Goal: Transaction & Acquisition: Obtain resource

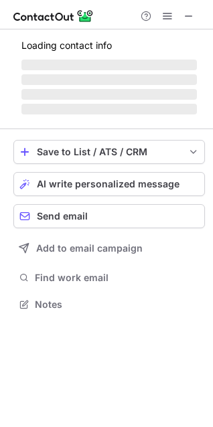
scroll to position [291, 213]
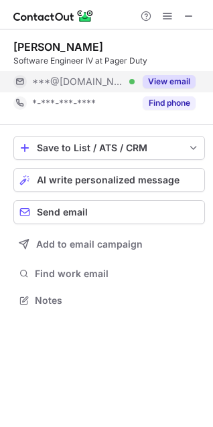
click at [184, 76] on button "View email" at bounding box center [169, 81] width 53 height 13
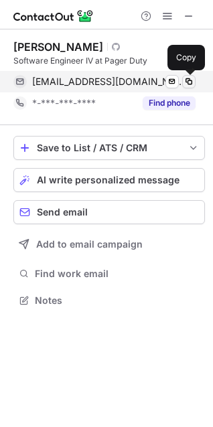
click at [189, 81] on span at bounding box center [188, 81] width 11 height 11
